Goal: Information Seeking & Learning: Learn about a topic

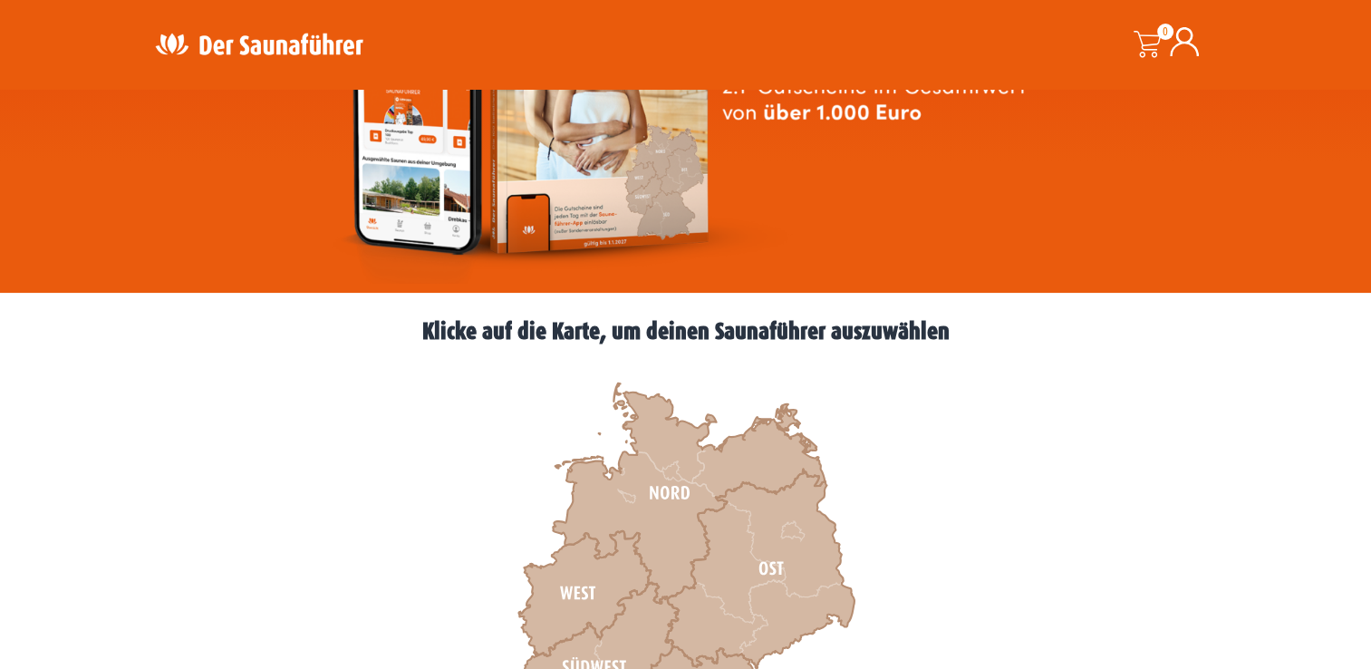
scroll to position [292, 0]
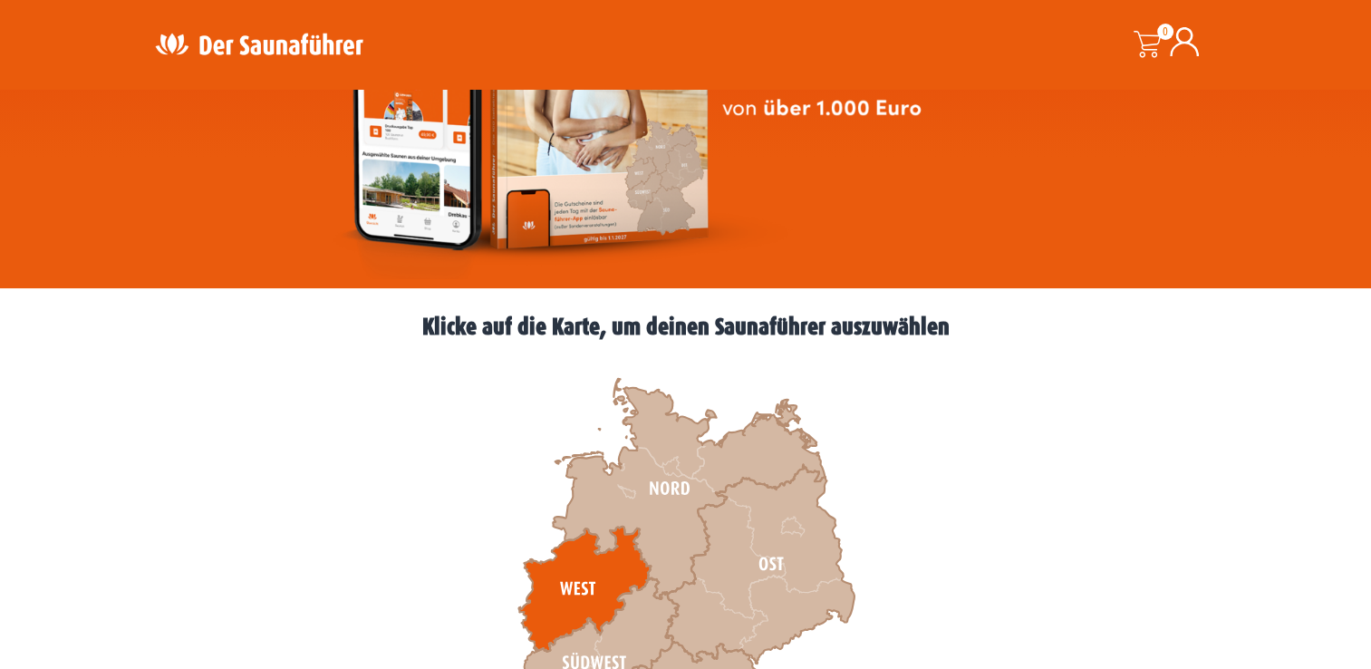
click at [577, 577] on icon at bounding box center [584, 589] width 132 height 125
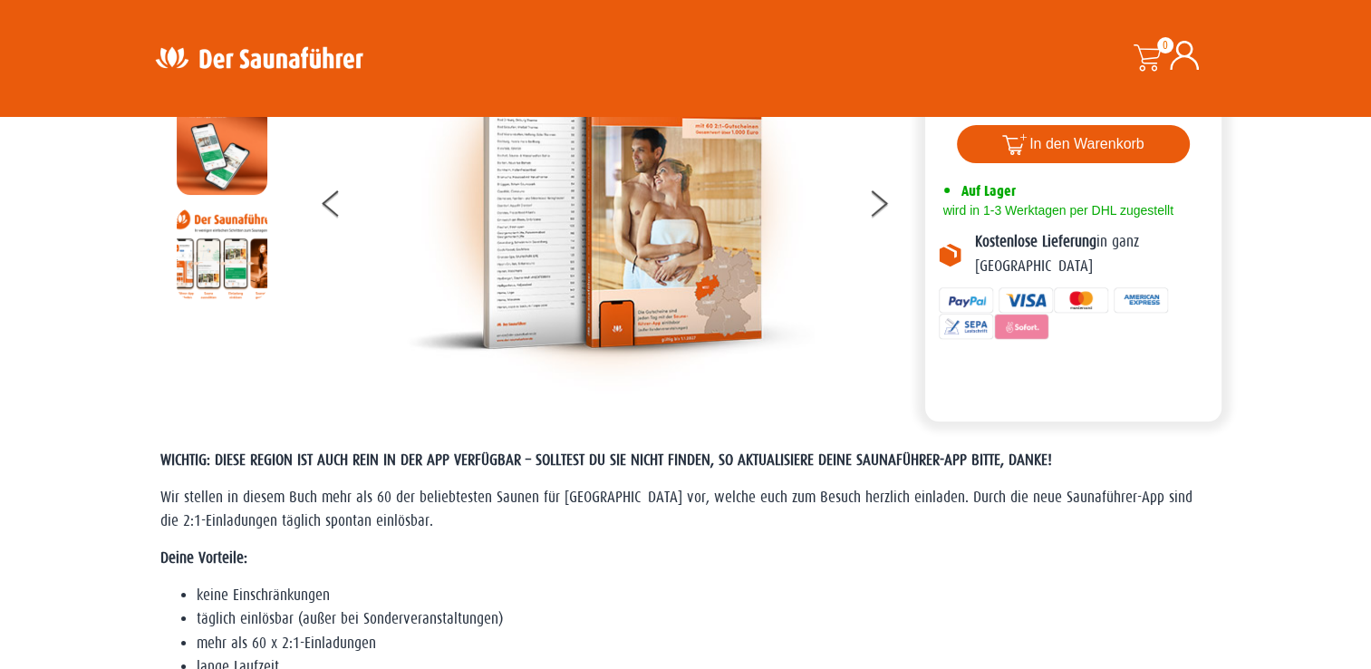
scroll to position [161, 0]
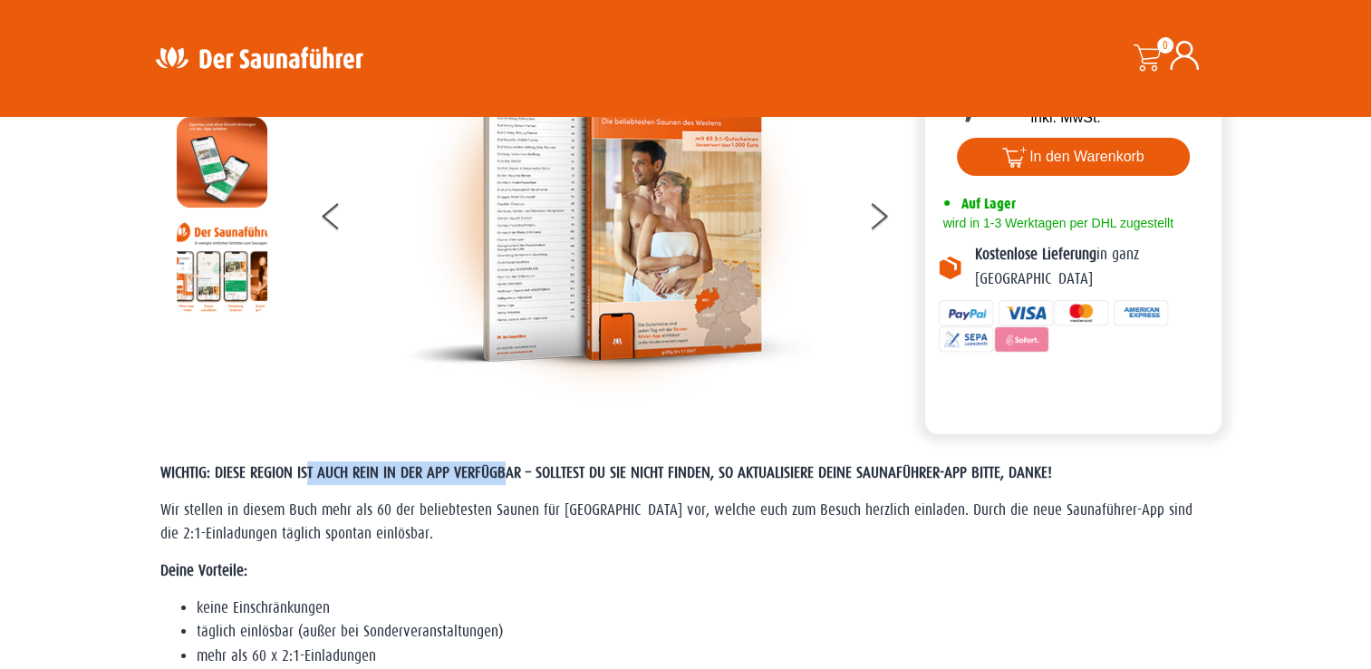
drag, startPoint x: 305, startPoint y: 477, endPoint x: 504, endPoint y: 479, distance: 199.4
click at [504, 479] on span "WICHTIG: DIESE REGION IST AUCH REIN IN DER APP VERFÜGBAR – SOLLTEST DU SIE NICH…" at bounding box center [606, 472] width 892 height 17
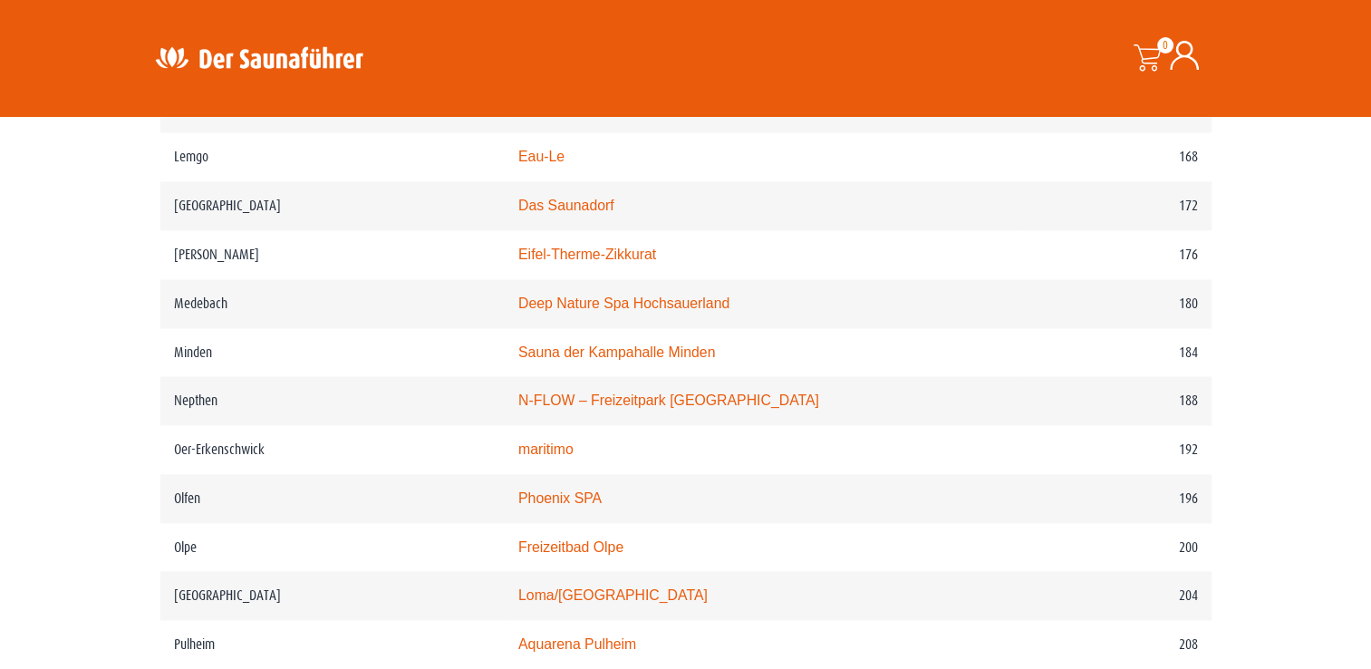
scroll to position [2755, 0]
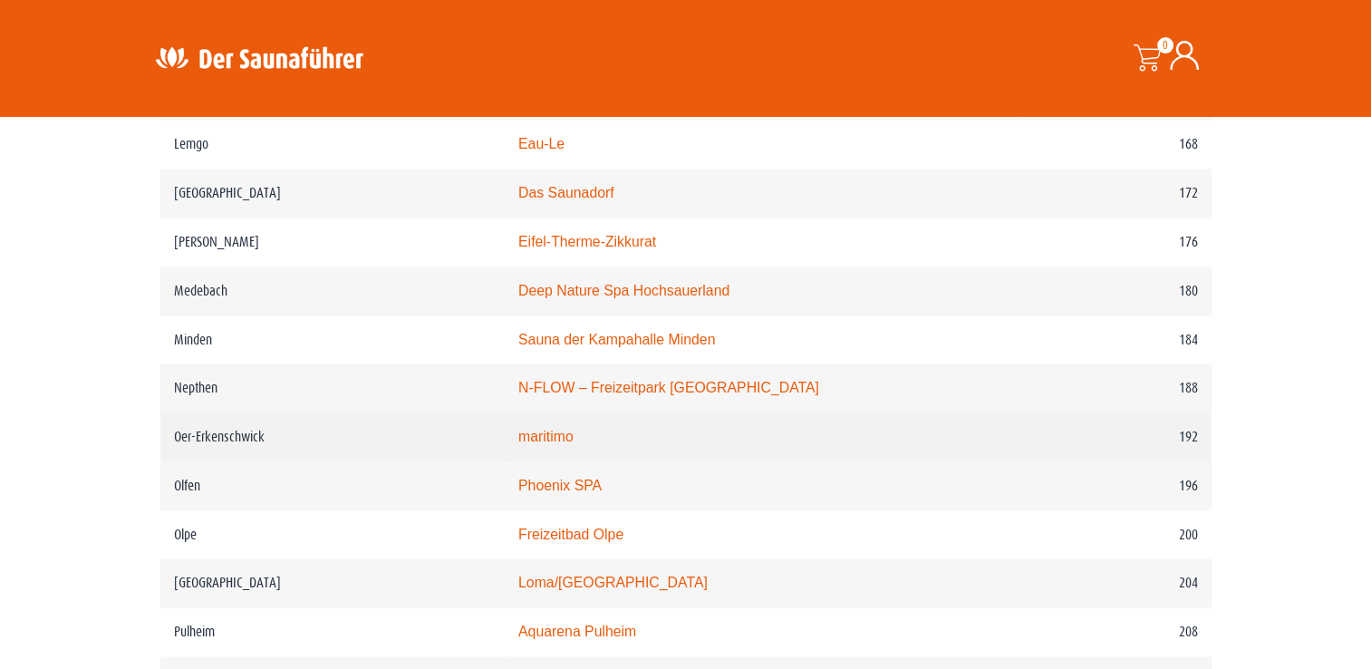
click at [574, 431] on link "maritimo" at bounding box center [545, 436] width 55 height 15
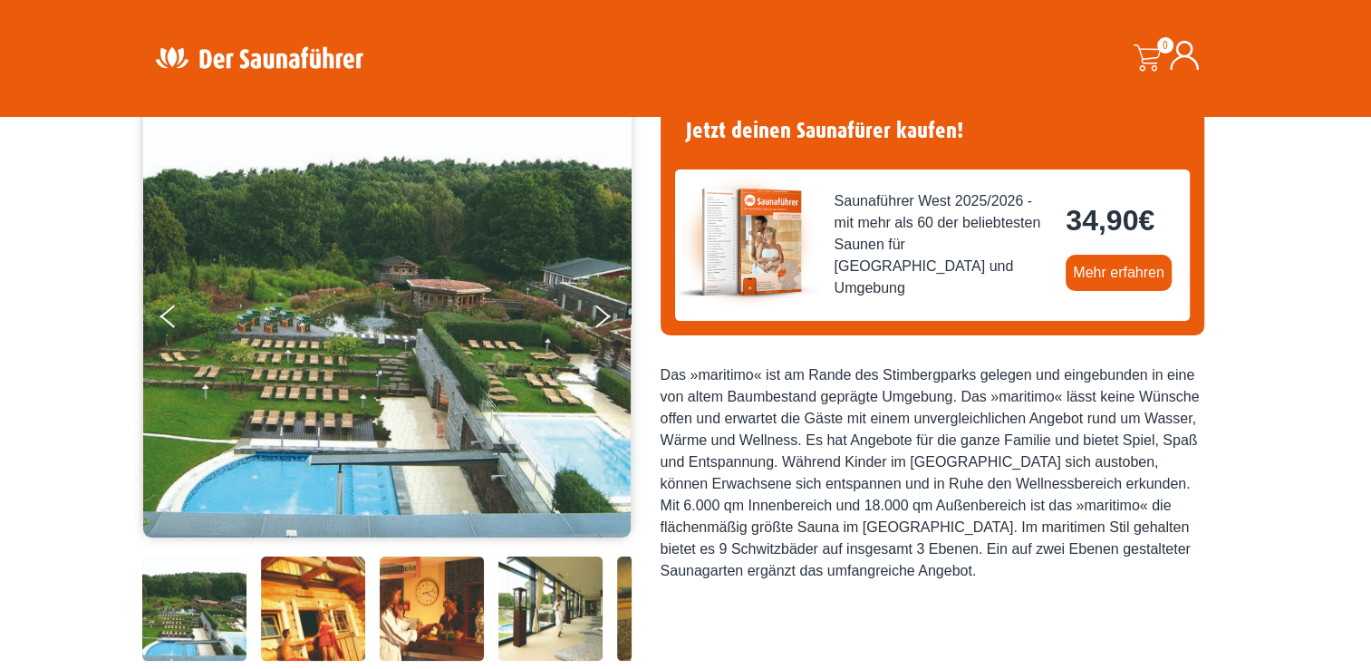
scroll to position [173, 0]
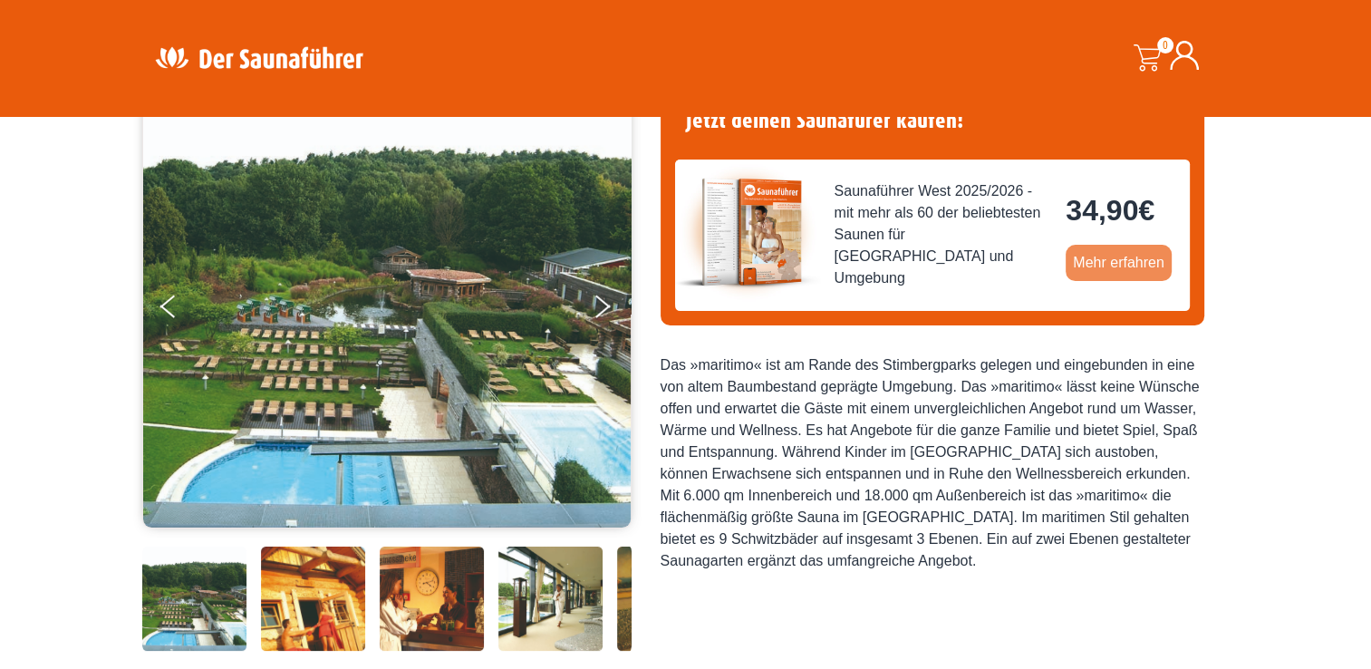
click at [1118, 270] on link "Mehr erfahren" at bounding box center [1119, 263] width 106 height 36
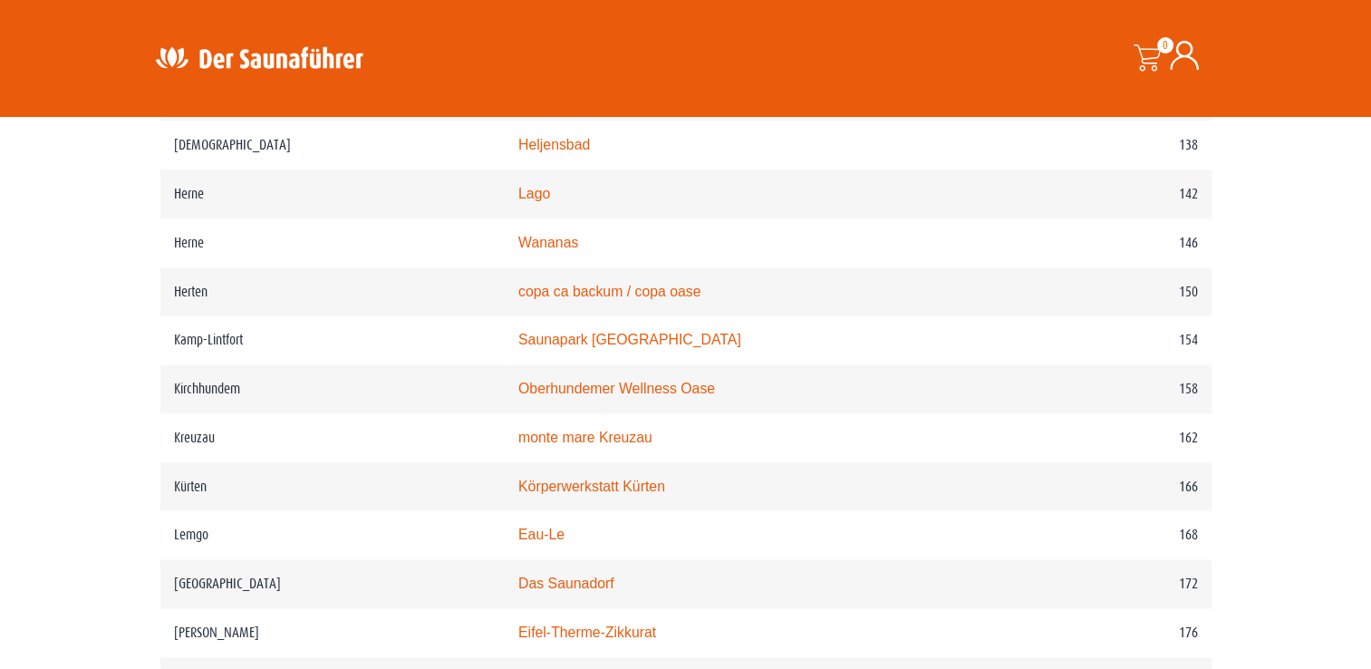
scroll to position [2358, 0]
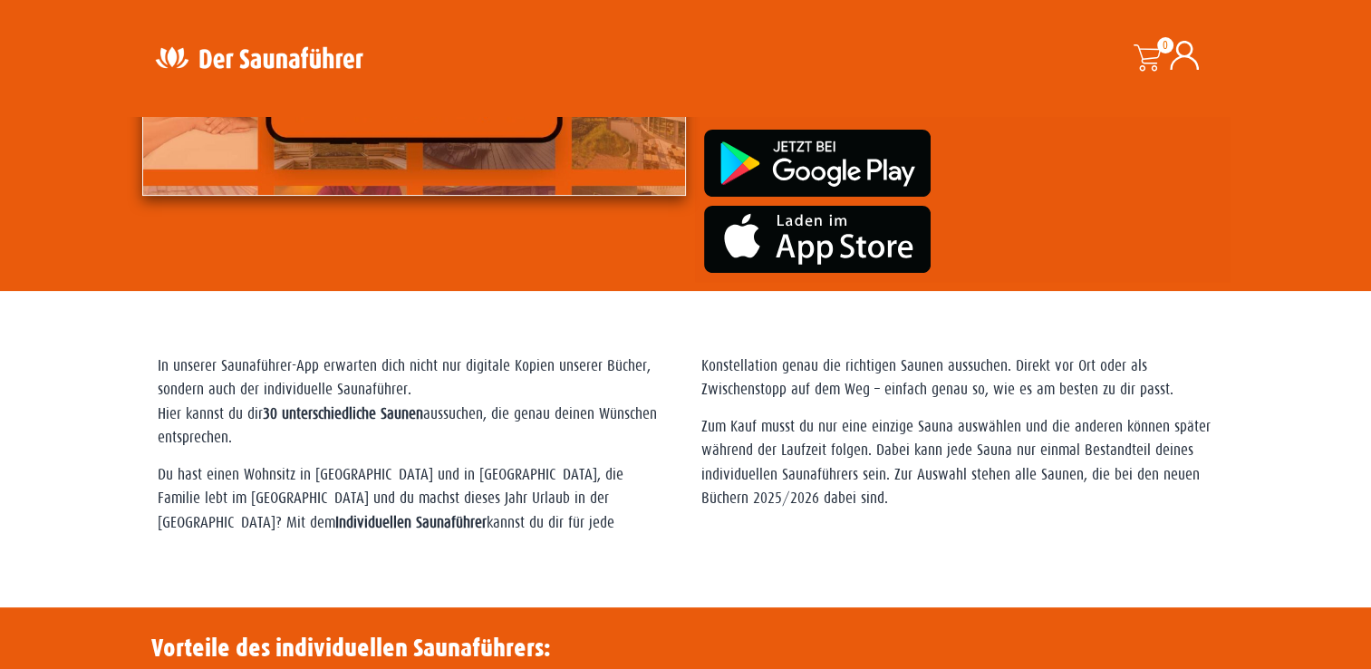
scroll to position [299, 0]
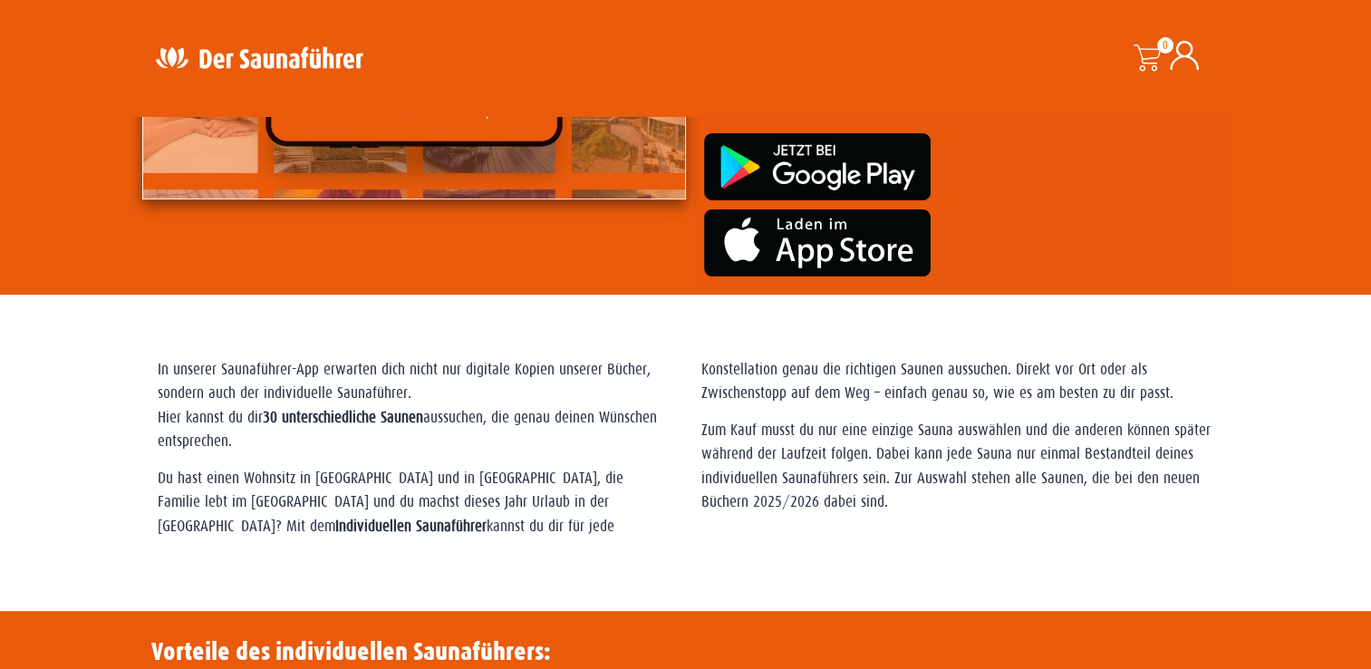
click at [1360, 251] on div "Der individuelle Saunaführer [PERSON_NAME] in der Saunaführer-App! Stell dir de…" at bounding box center [685, 76] width 1371 height 438
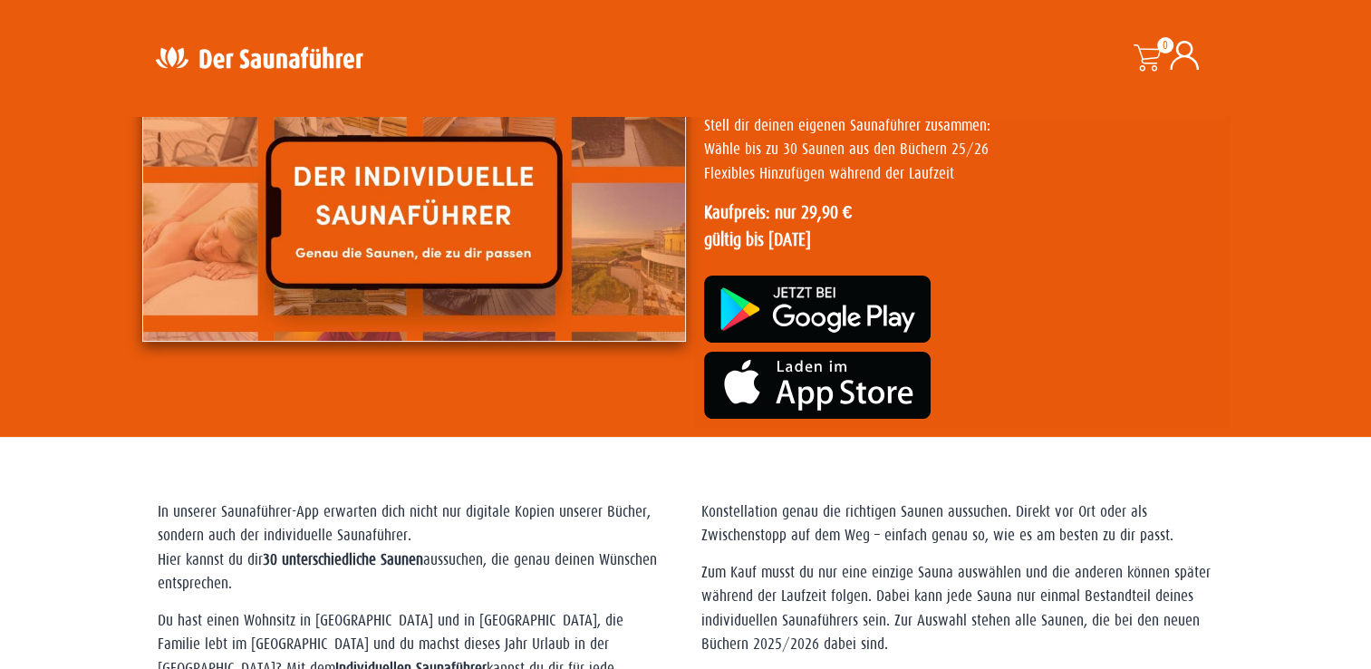
scroll to position [0, 0]
